Goal: Communication & Community: Answer question/provide support

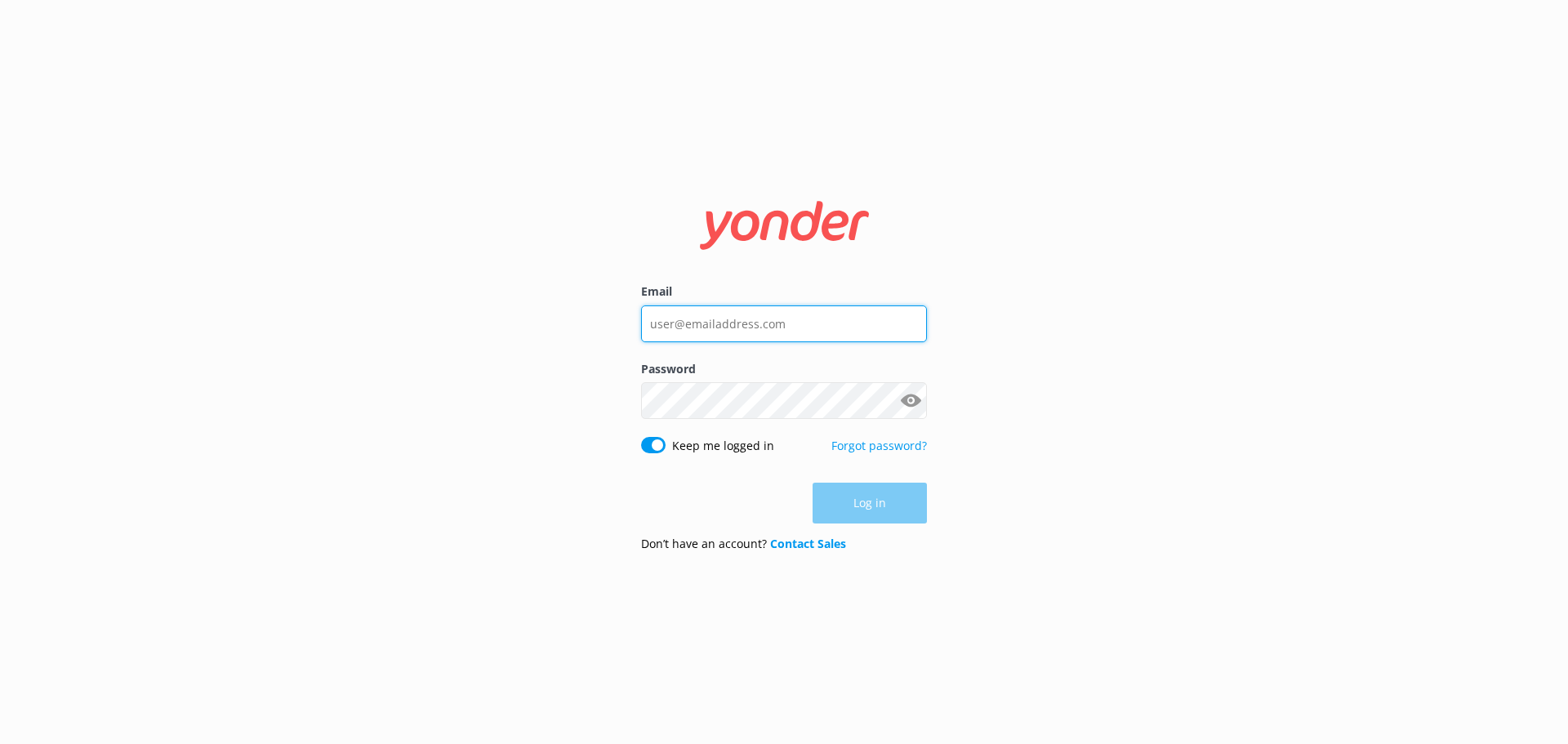
type input "[EMAIL_ADDRESS][DOMAIN_NAME]"
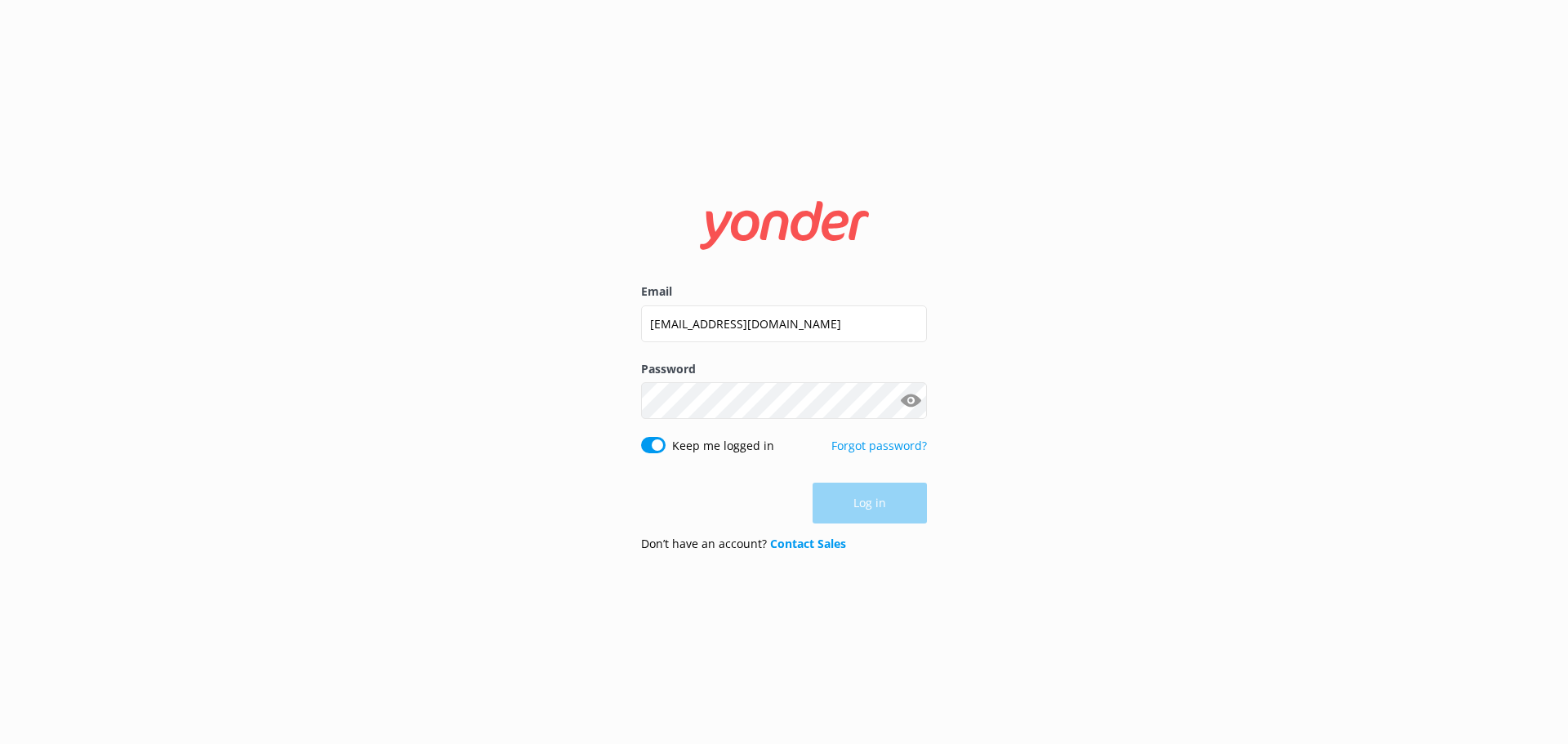
click at [863, 506] on div "Log in" at bounding box center [784, 503] width 286 height 41
click at [863, 506] on button "Log in" at bounding box center [870, 504] width 115 height 41
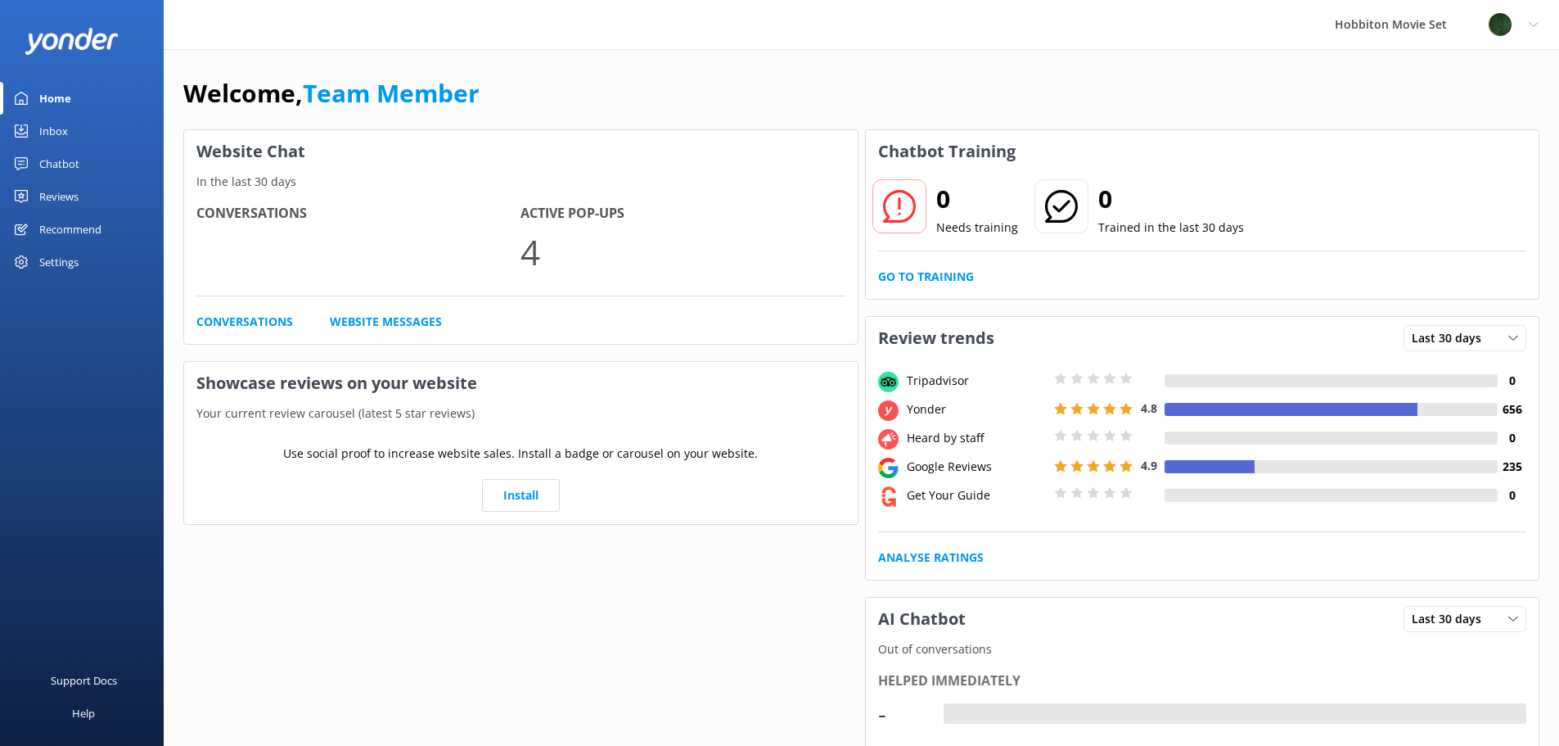
click at [55, 129] on div "Inbox" at bounding box center [53, 131] width 29 height 33
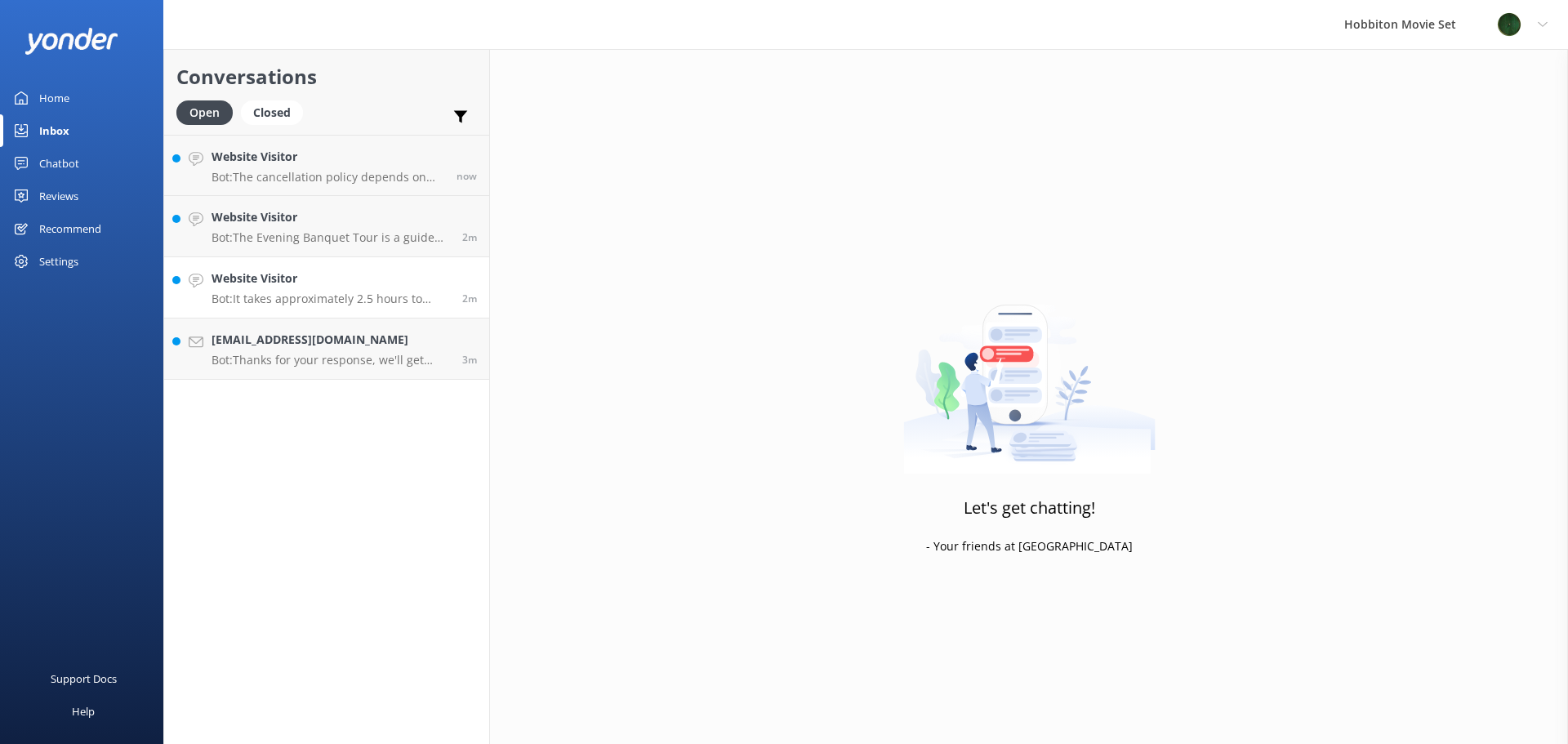
click at [322, 299] on p "Bot: It takes approximately 2.5 hours to drive from [GEOGRAPHIC_DATA] to [GEOGR…" at bounding box center [330, 298] width 238 height 15
